Goal: Book appointment/travel/reservation

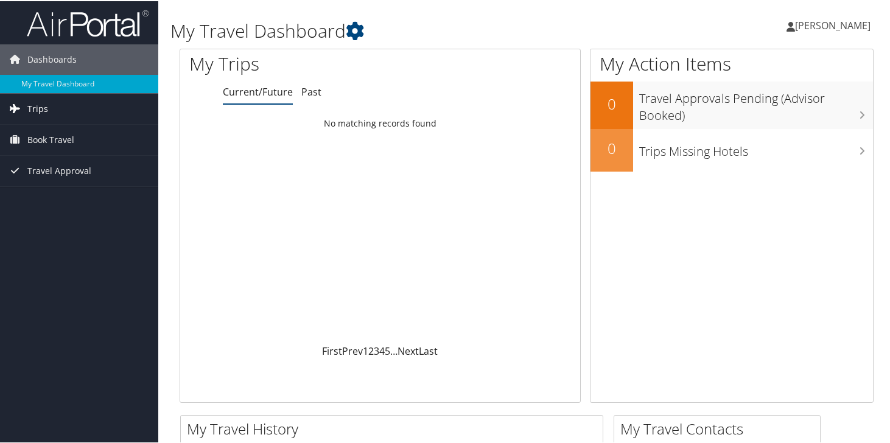
click at [28, 111] on span "Trips" at bounding box center [37, 108] width 21 height 30
click at [51, 199] on span "Book Travel" at bounding box center [50, 193] width 47 height 30
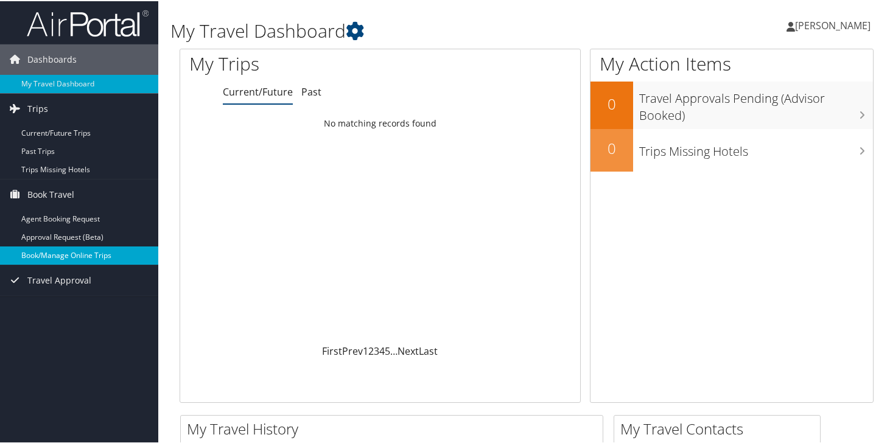
click at [75, 255] on link "Book/Manage Online Trips" at bounding box center [79, 254] width 158 height 18
